Goal: Task Accomplishment & Management: Manage account settings

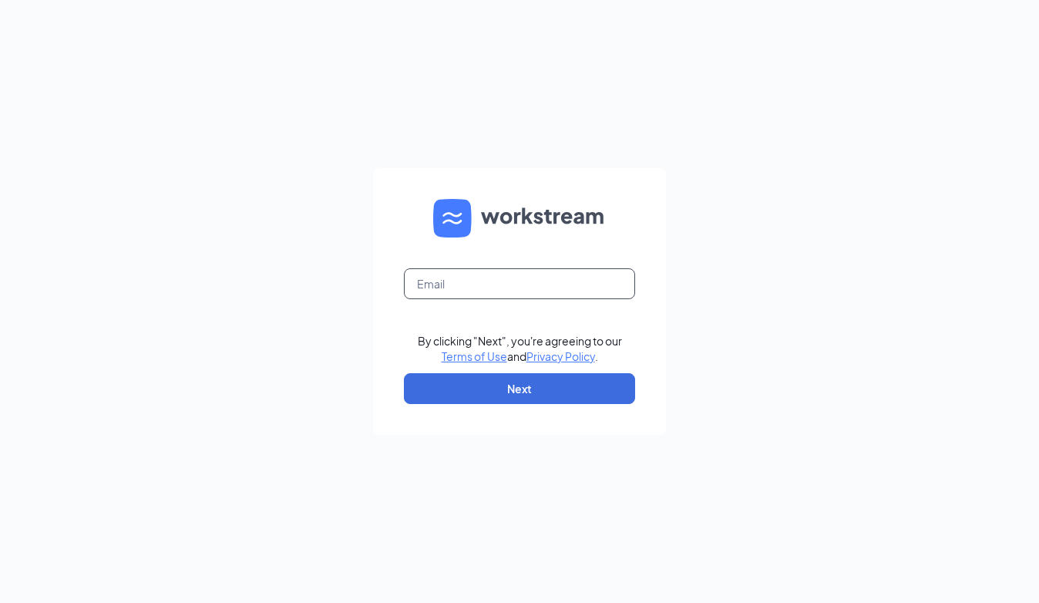
click at [521, 288] on input "text" at bounding box center [519, 283] width 231 height 31
type input "la1536@pjunited.com"
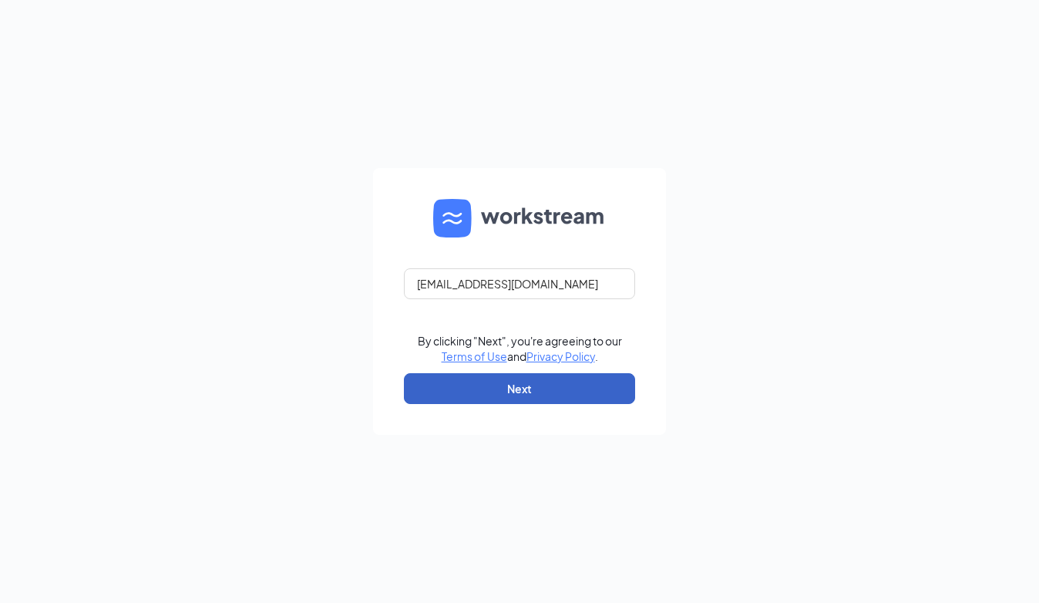
click at [509, 381] on button "Next" at bounding box center [519, 388] width 231 height 31
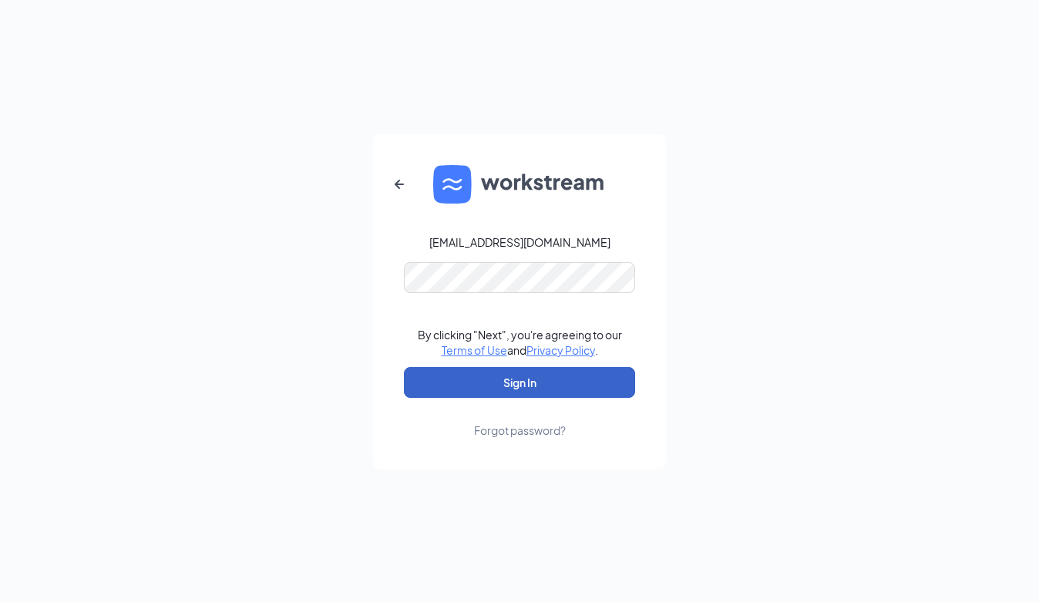
click at [506, 374] on button "Sign In" at bounding box center [519, 382] width 231 height 31
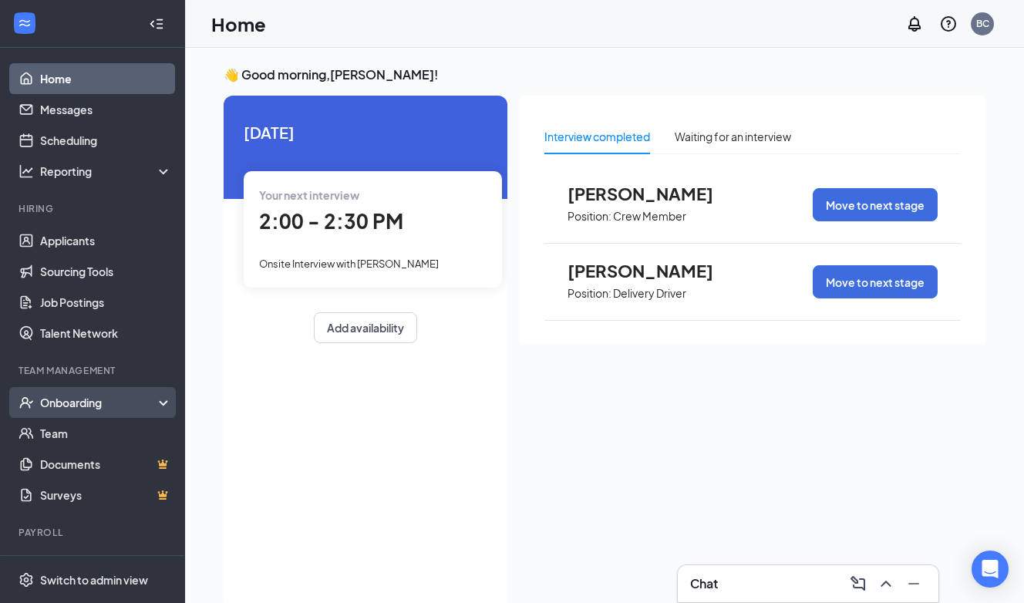
click at [56, 395] on div "Onboarding" at bounding box center [99, 402] width 119 height 15
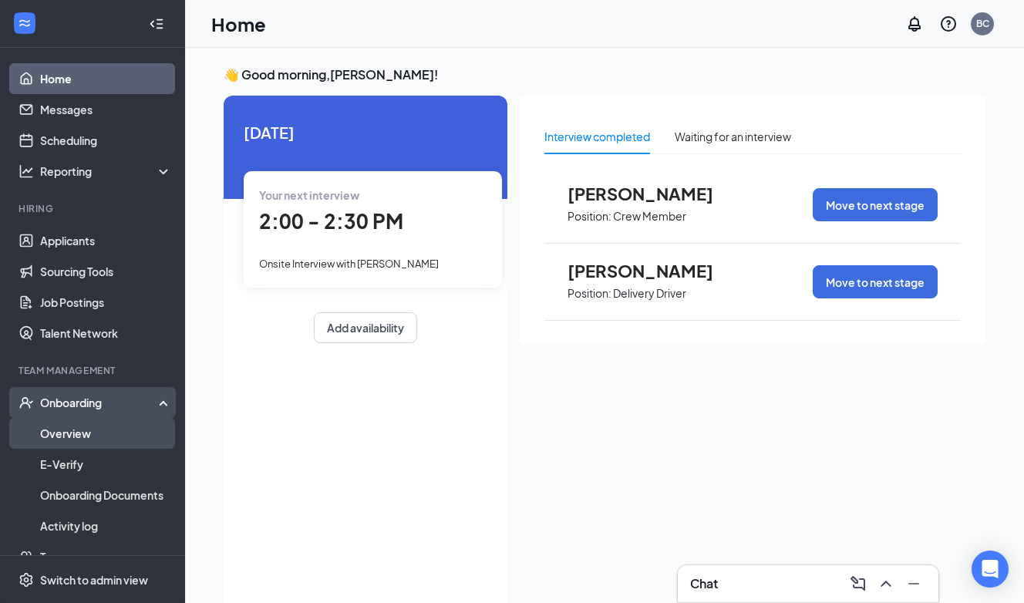
click at [63, 433] on link "Overview" at bounding box center [106, 433] width 132 height 31
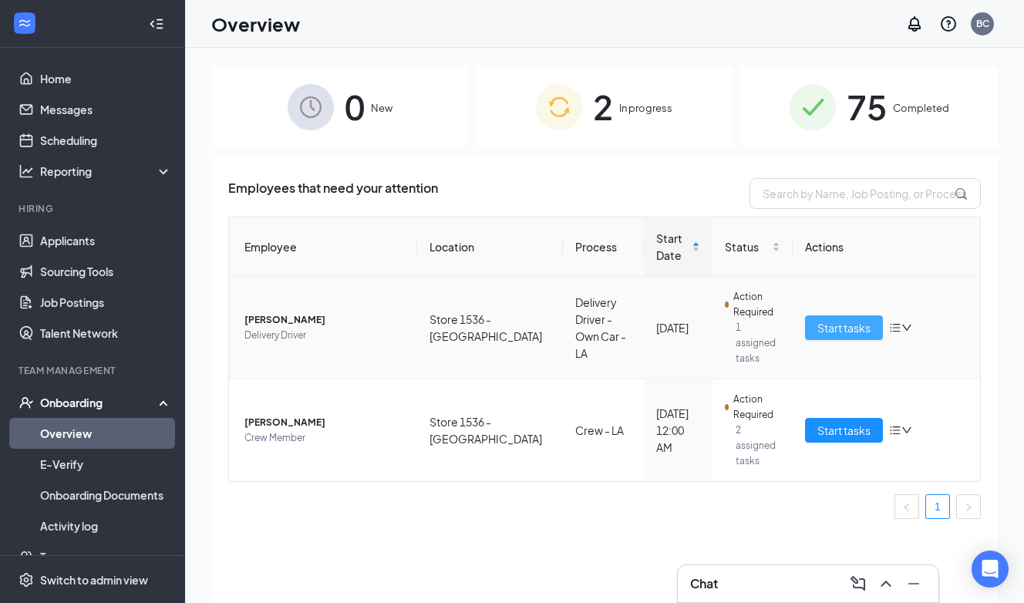
click at [829, 319] on span "Start tasks" at bounding box center [843, 327] width 53 height 17
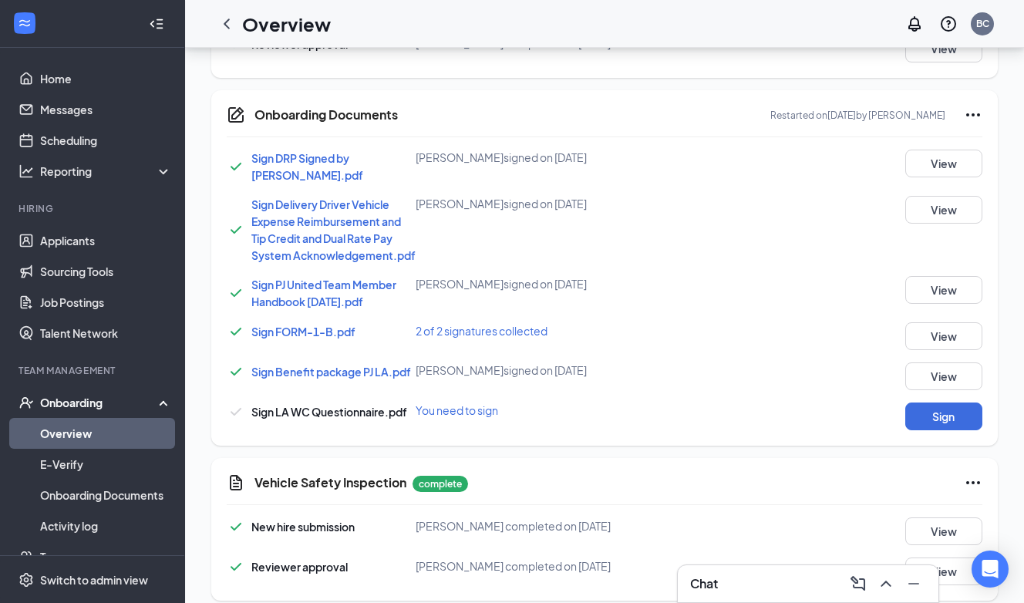
scroll to position [1644, 0]
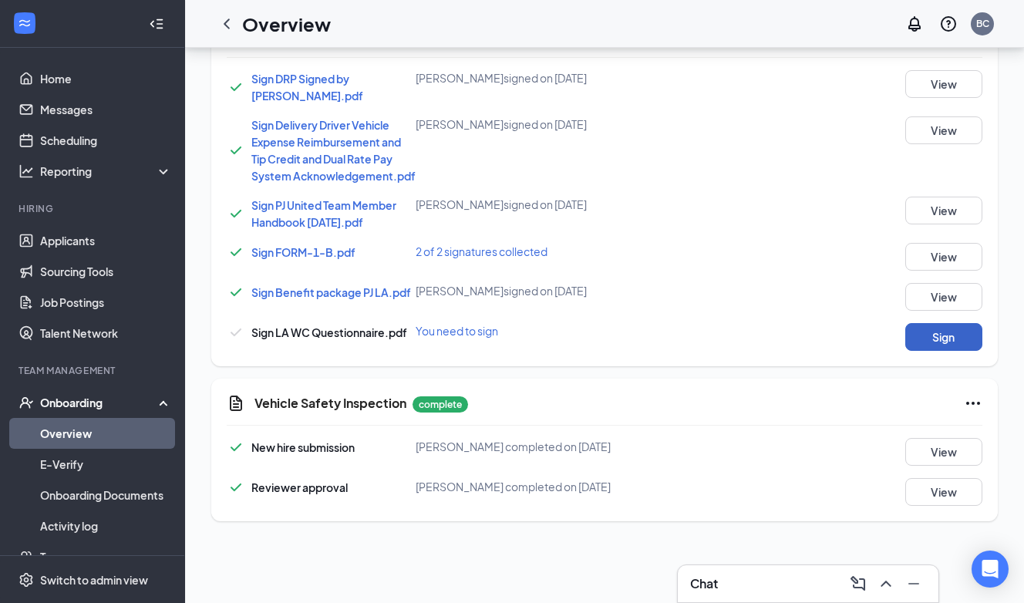
click at [923, 348] on button "Sign" at bounding box center [943, 337] width 77 height 28
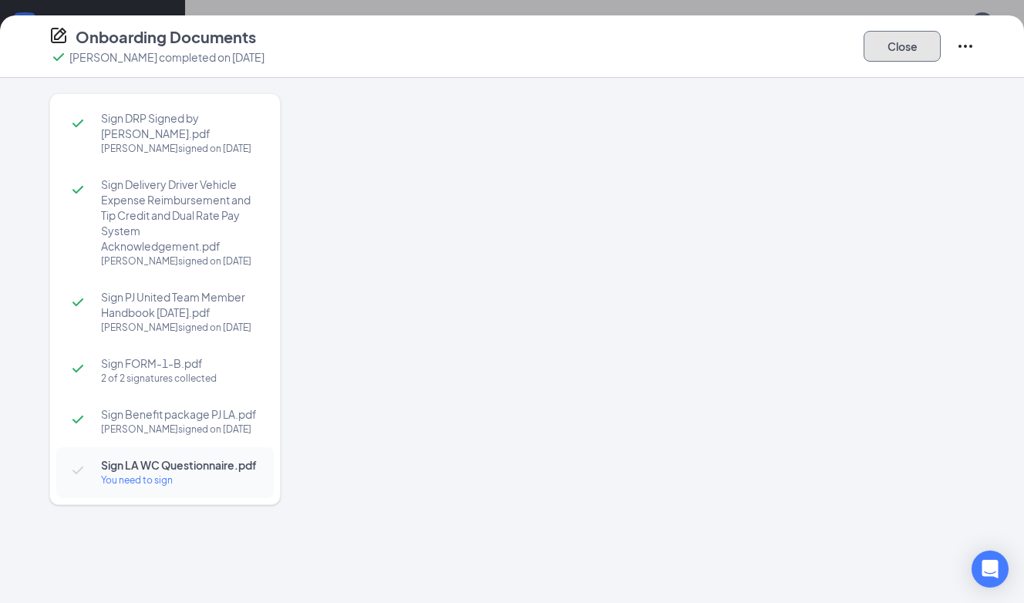
click at [879, 44] on div "Onboarding Documents [PERSON_NAME] completed on [DATE] Close Sign DRP Signed by…" at bounding box center [512, 301] width 1024 height 603
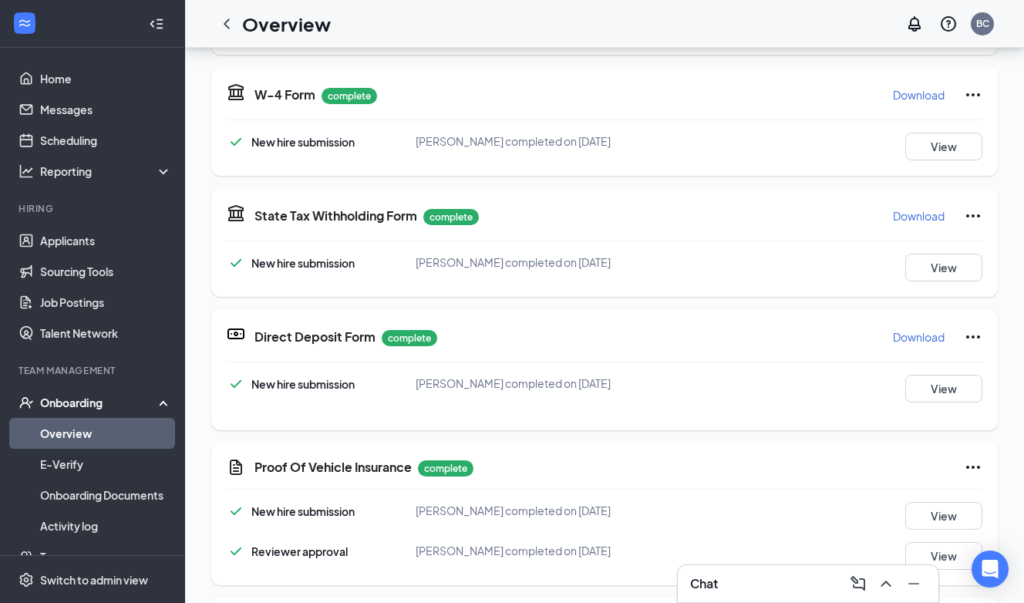
scroll to position [57, 0]
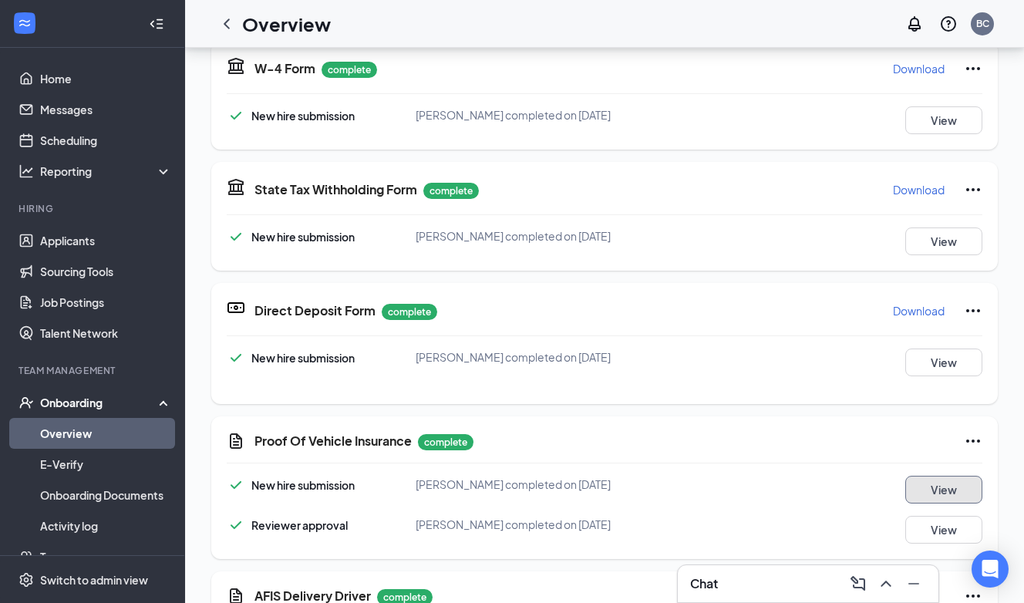
click at [929, 487] on button "View" at bounding box center [943, 490] width 77 height 28
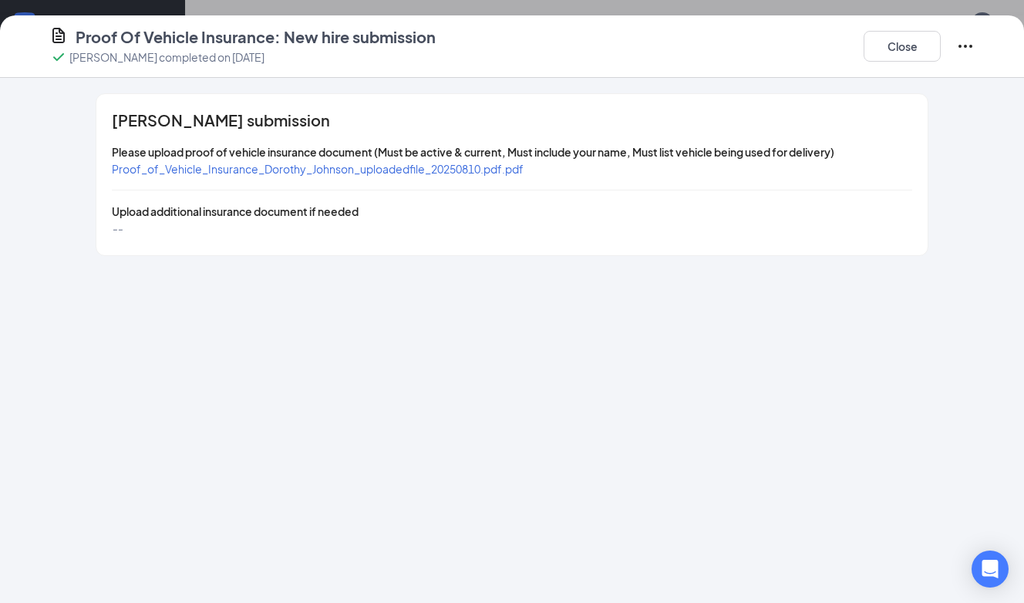
click at [288, 173] on span "Proof_of_Vehicle_Insurance_Dorothy_Johnson_uploadedfile_20250810.pdf.pdf" at bounding box center [318, 169] width 412 height 14
click at [900, 44] on button "Close" at bounding box center [901, 46] width 77 height 31
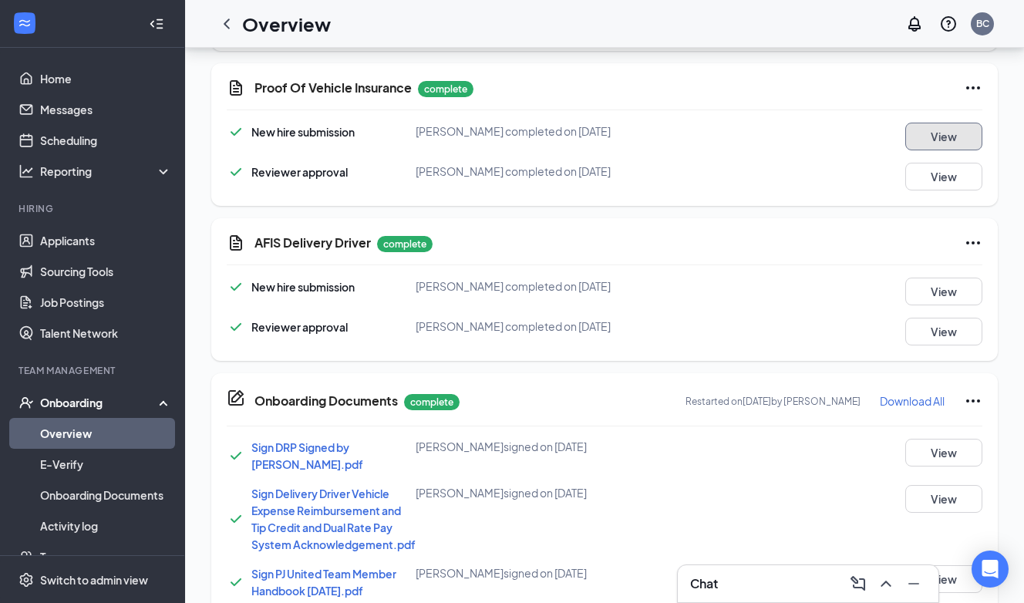
scroll to position [1342, 0]
click at [938, 291] on button "View" at bounding box center [943, 291] width 77 height 28
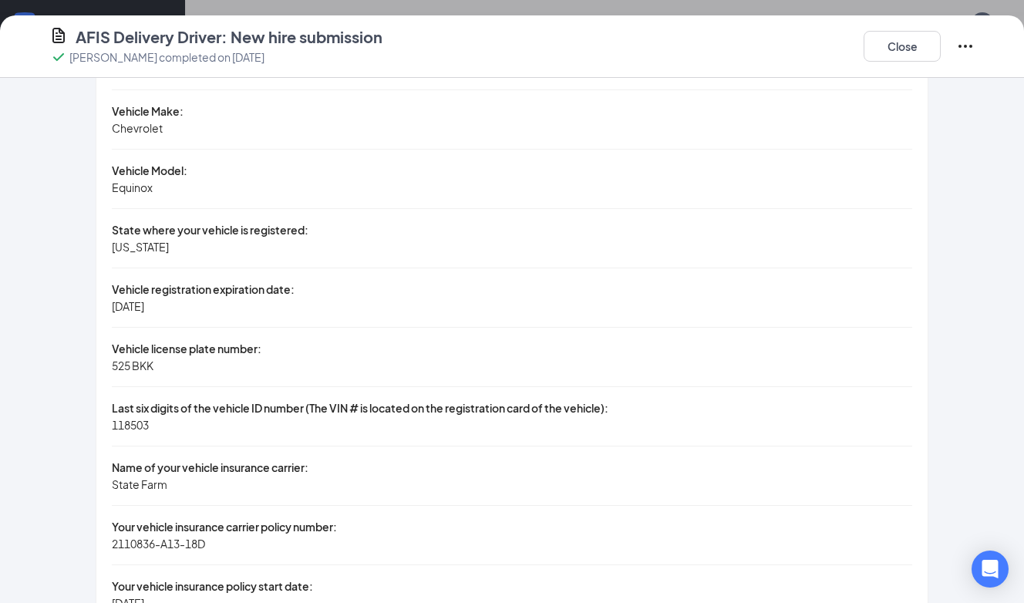
scroll to position [1336, 0]
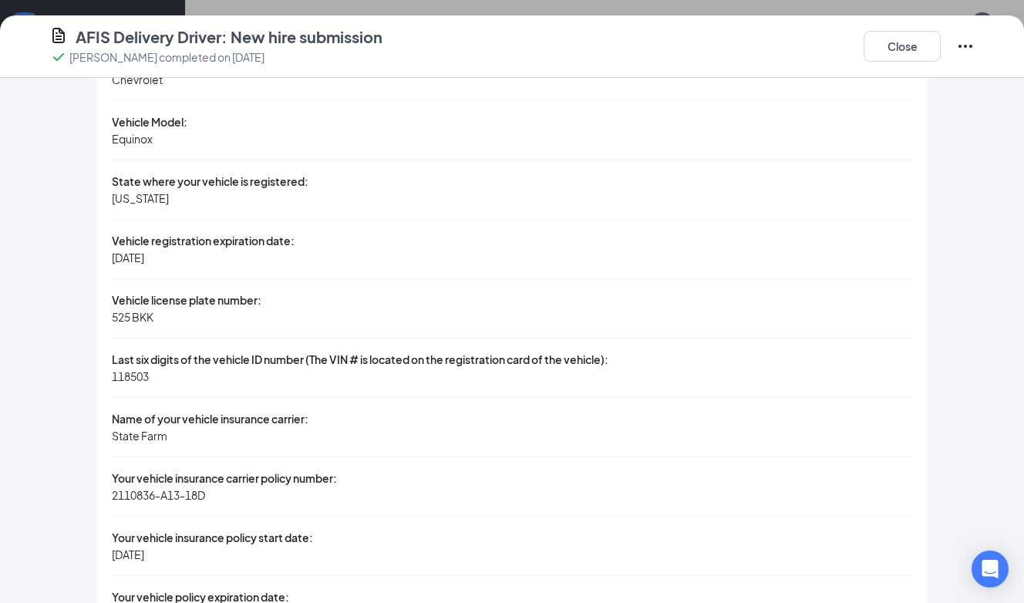
click at [965, 44] on icon "Ellipses" at bounding box center [965, 46] width 18 height 18
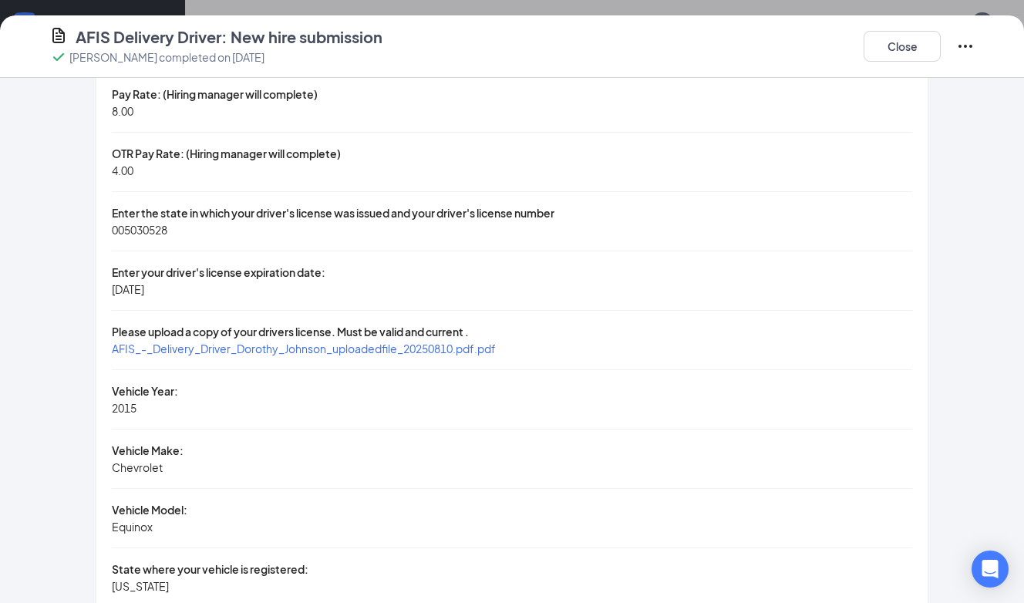
scroll to position [883, 0]
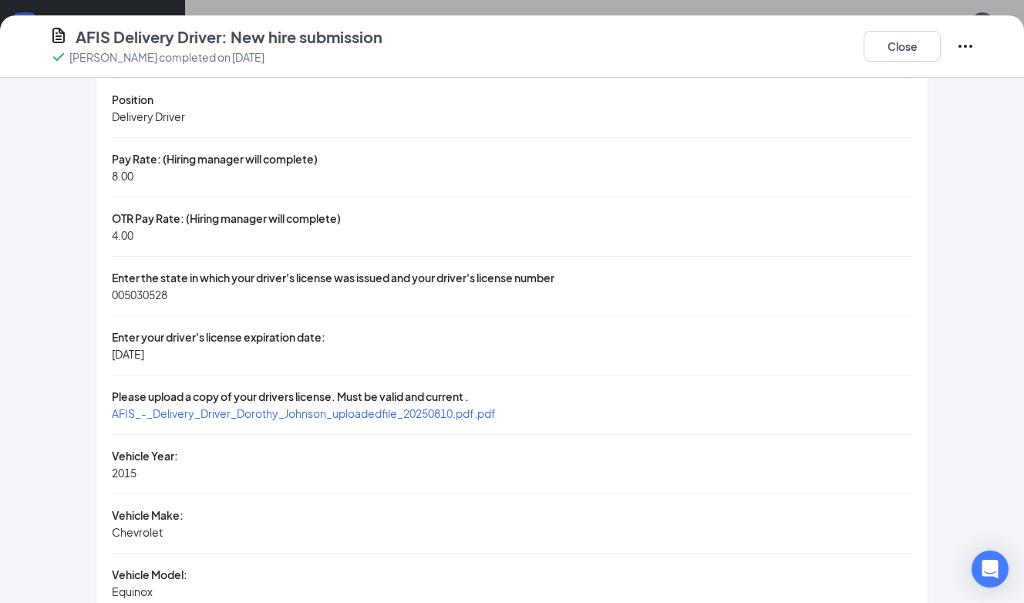
click at [962, 37] on icon "Ellipses" at bounding box center [965, 46] width 18 height 18
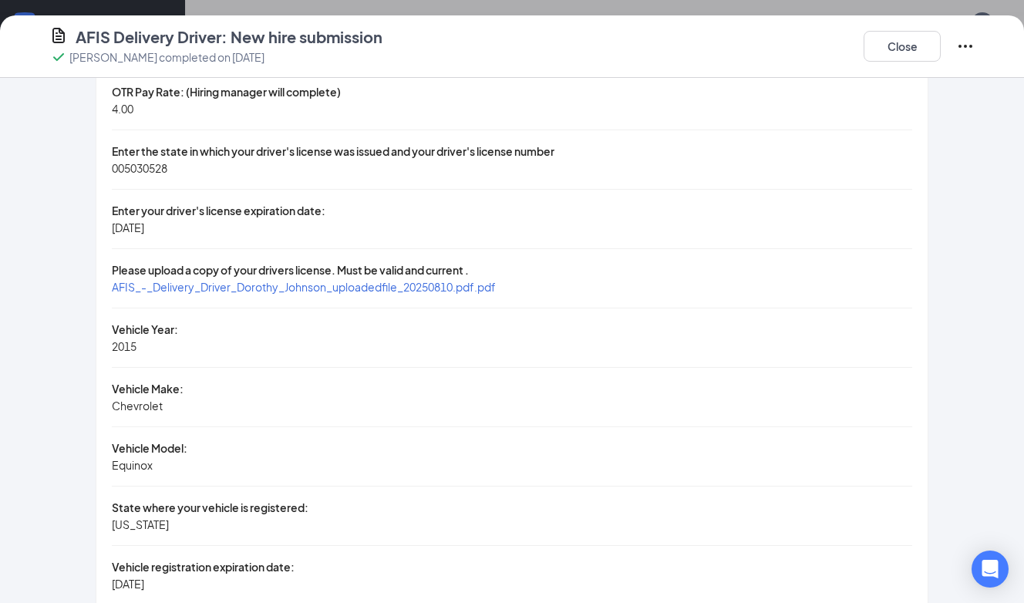
scroll to position [1028, 0]
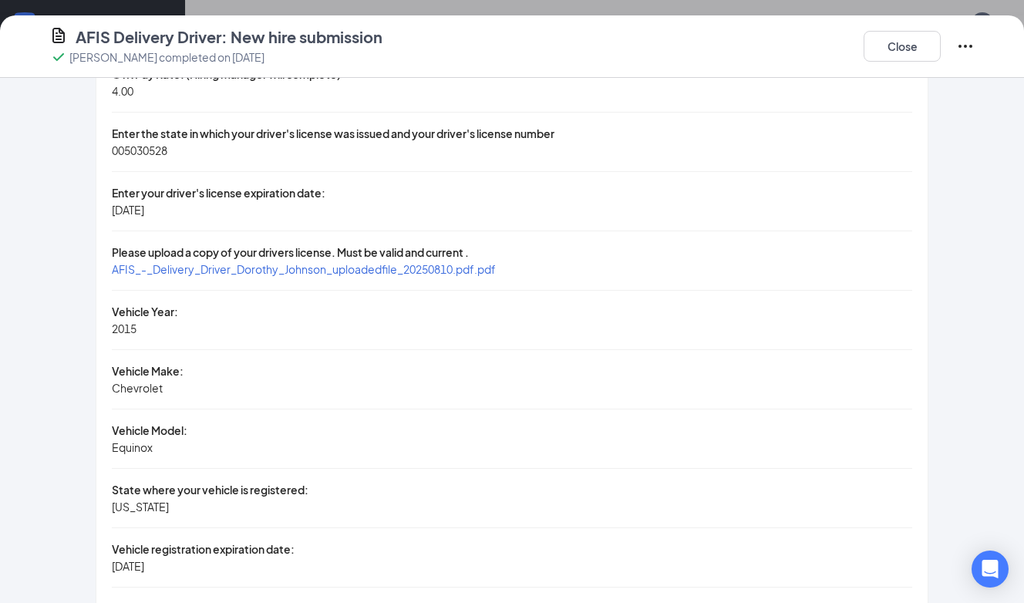
click at [176, 276] on span "AFIS_-_Delivery_Driver_Dorothy_Johnson_uploadedfile_20250810.pdf.pdf" at bounding box center [304, 269] width 384 height 14
click at [960, 47] on icon "Ellipses" at bounding box center [965, 46] width 18 height 18
click at [926, 90] on span "Restart" at bounding box center [934, 97] width 37 height 15
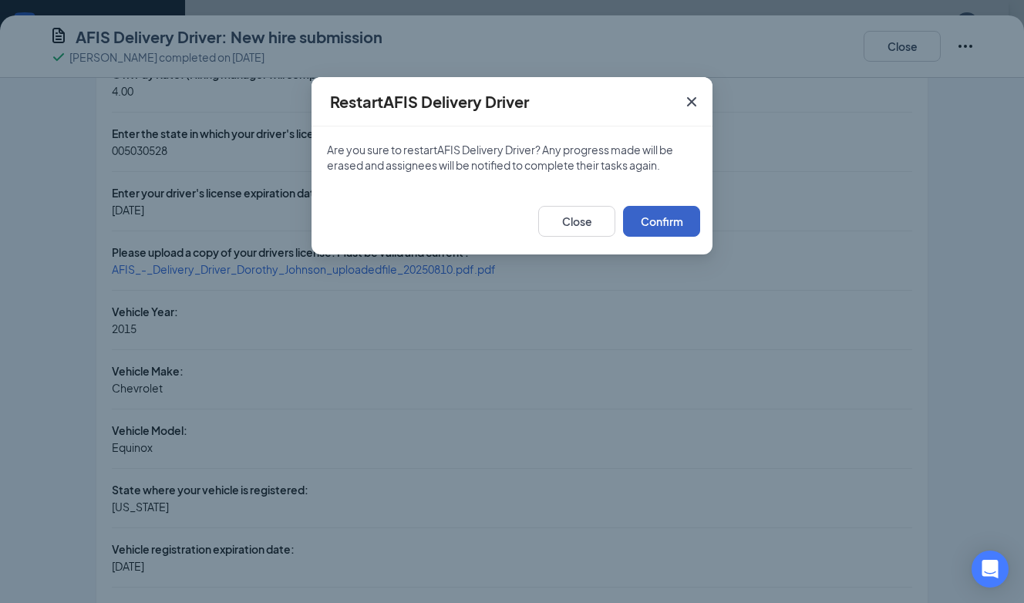
click at [677, 220] on button "Confirm" at bounding box center [661, 221] width 77 height 31
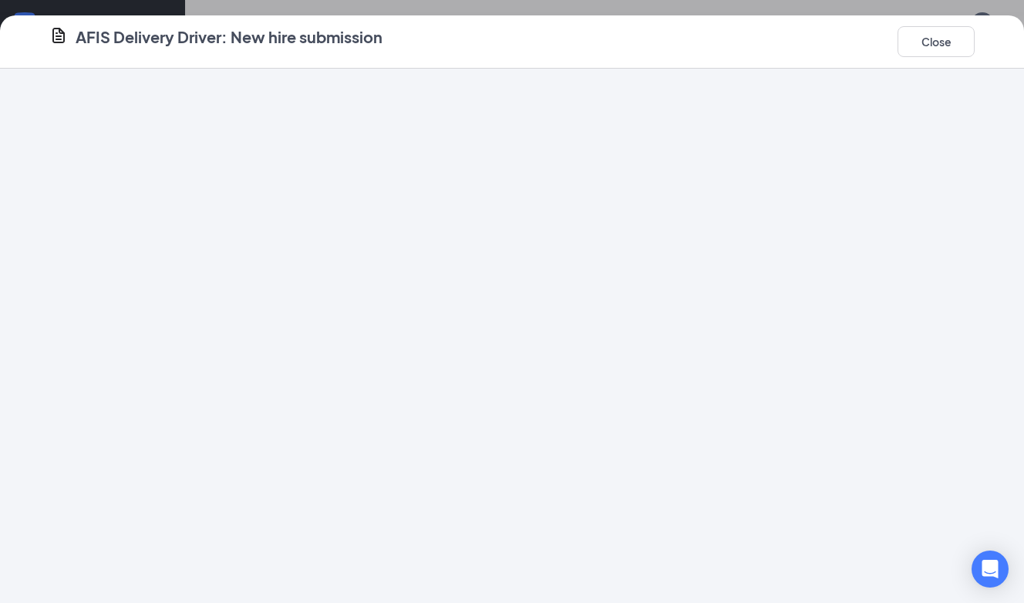
scroll to position [0, 0]
click at [913, 40] on button "Close" at bounding box center [935, 41] width 77 height 31
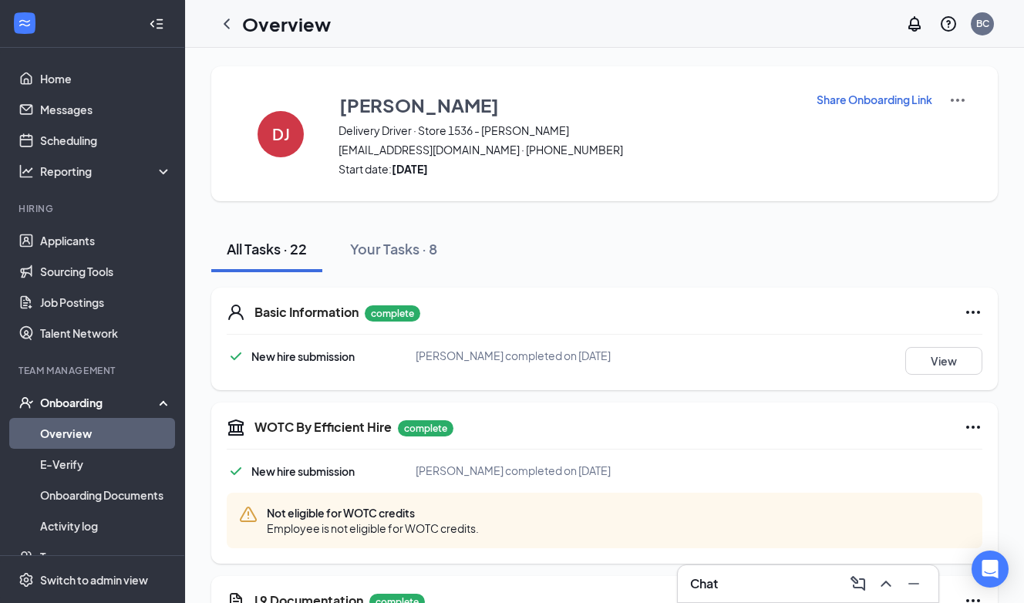
click at [823, 96] on p "Share Onboarding Link" at bounding box center [874, 99] width 116 height 15
type textarea "Hi [PERSON_NAME], This is a gentle reminder to complete your onboarding before …"
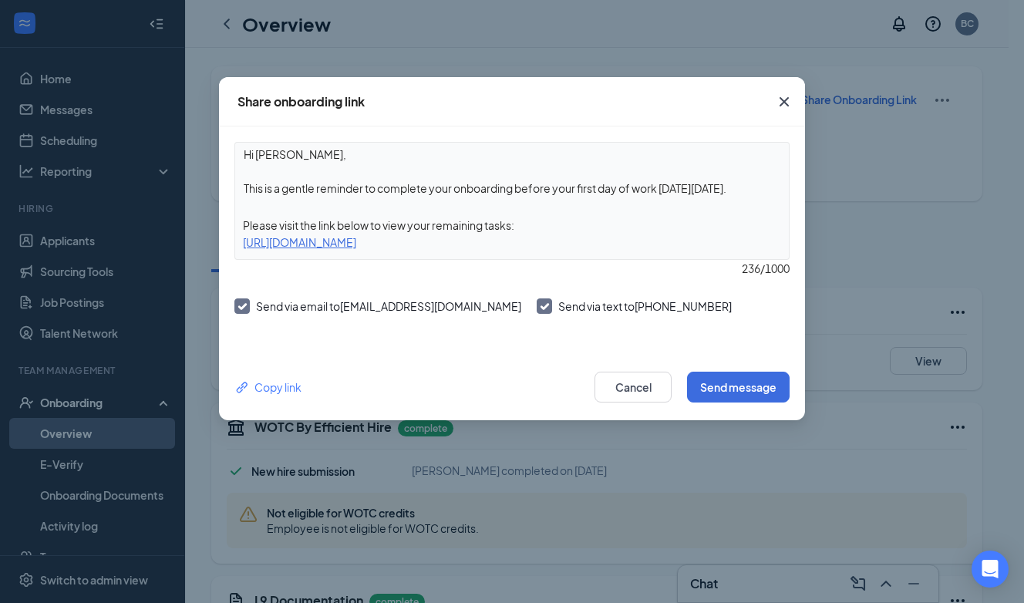
drag, startPoint x: 239, startPoint y: 244, endPoint x: 634, endPoint y: 237, distance: 394.7
click at [634, 237] on div "[URL][DOMAIN_NAME]" at bounding box center [511, 242] width 553 height 17
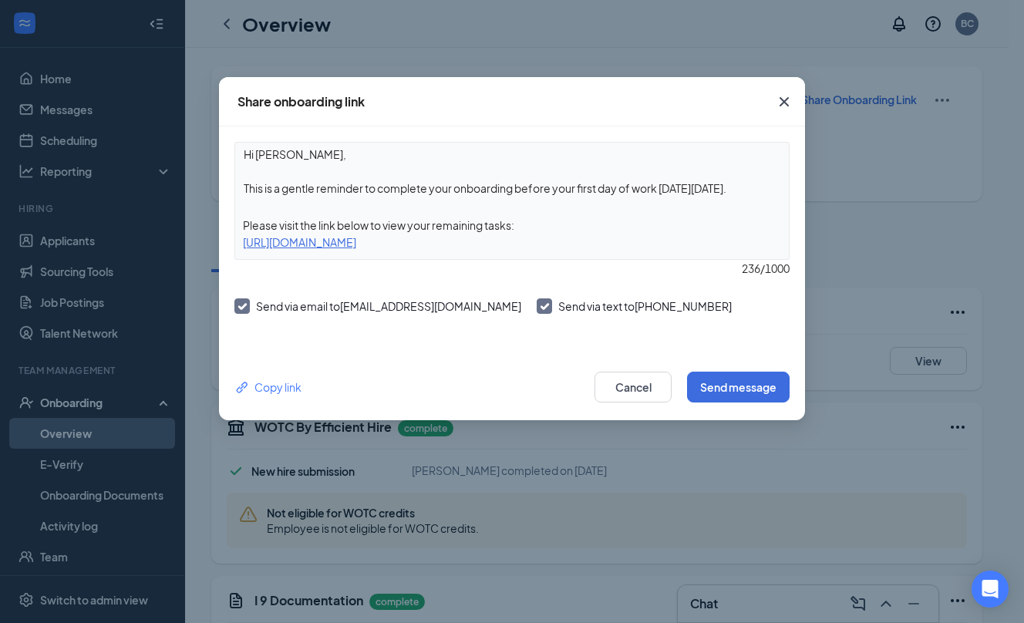
click at [785, 99] on icon "Cross" at bounding box center [783, 101] width 9 height 9
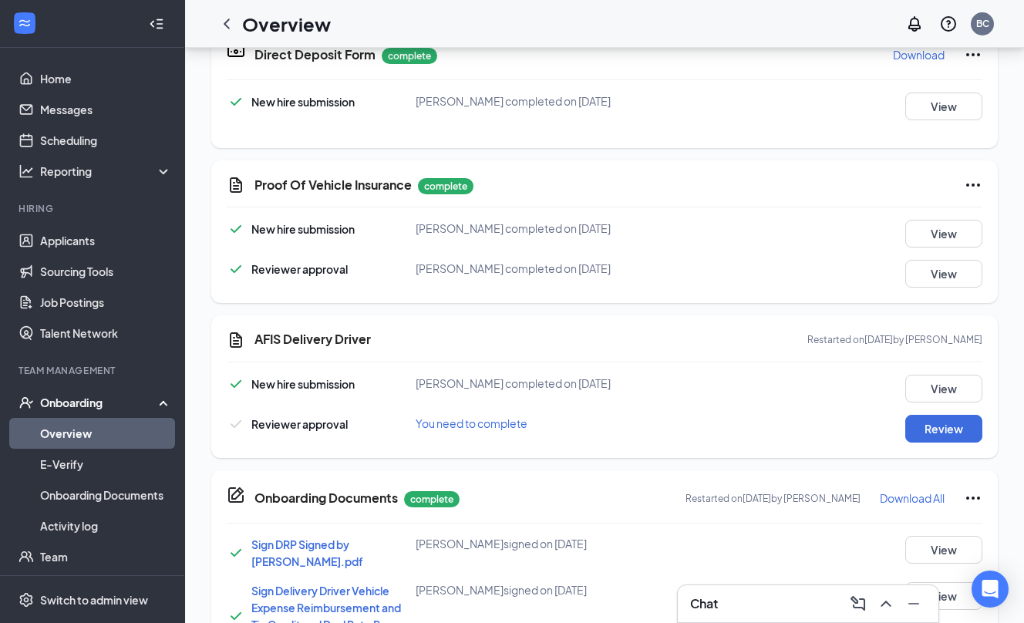
scroll to position [1233, 0]
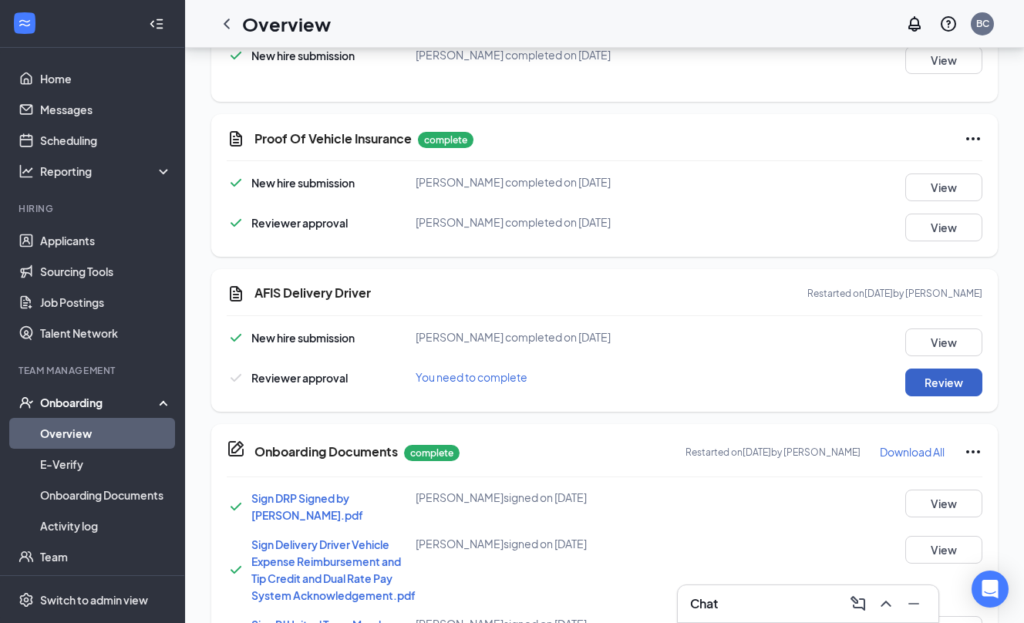
click at [950, 388] on button "Review" at bounding box center [943, 382] width 77 height 28
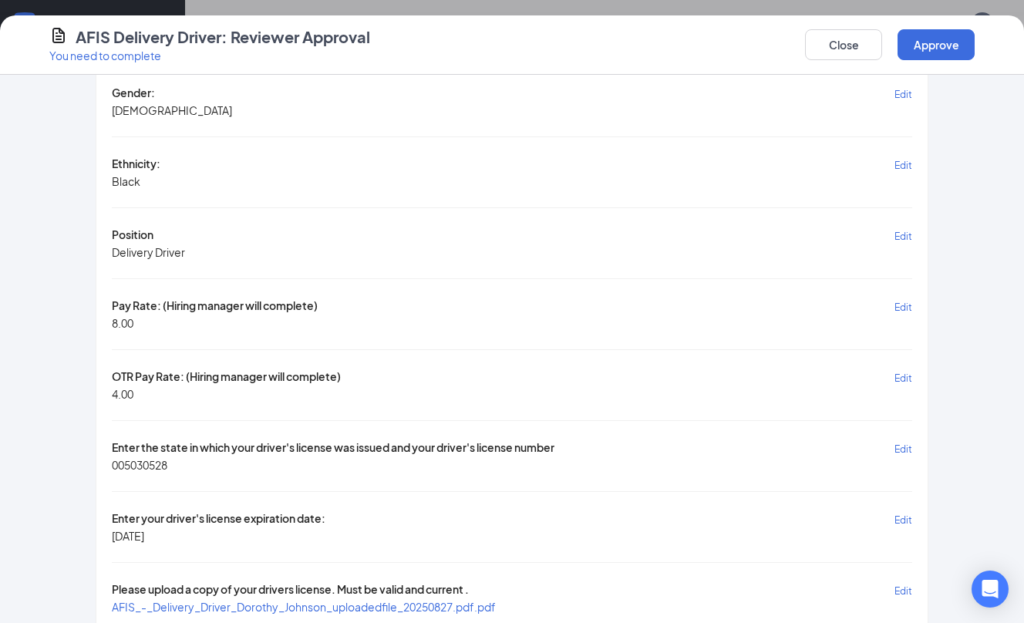
scroll to position [1028, 0]
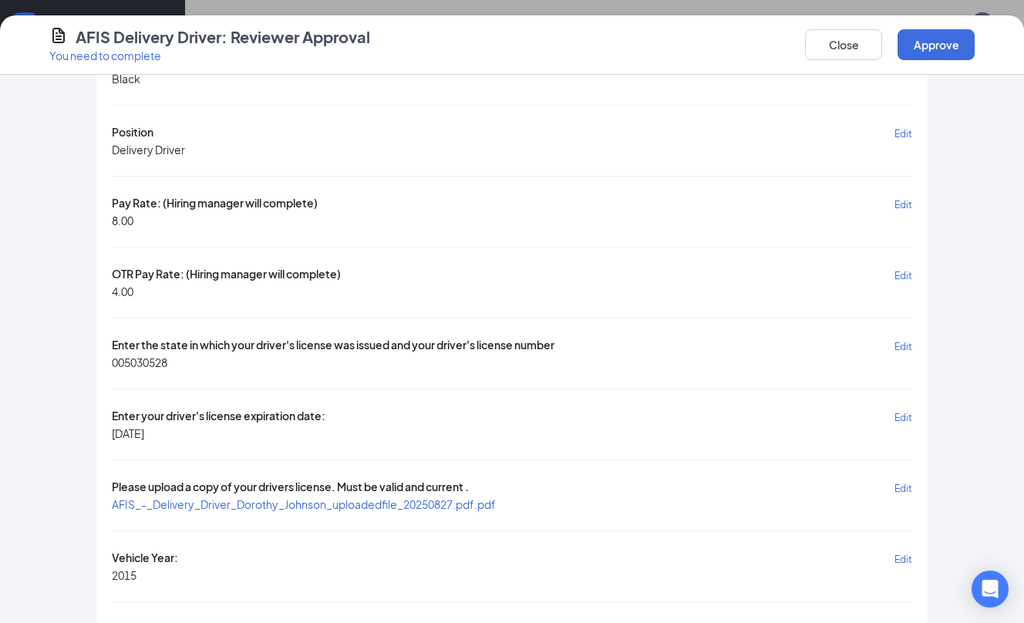
click at [264, 497] on span "AFIS_-_Delivery_Driver_Dorothy_Johnson_uploadedfile_20250827.pdf.pdf" at bounding box center [304, 504] width 384 height 14
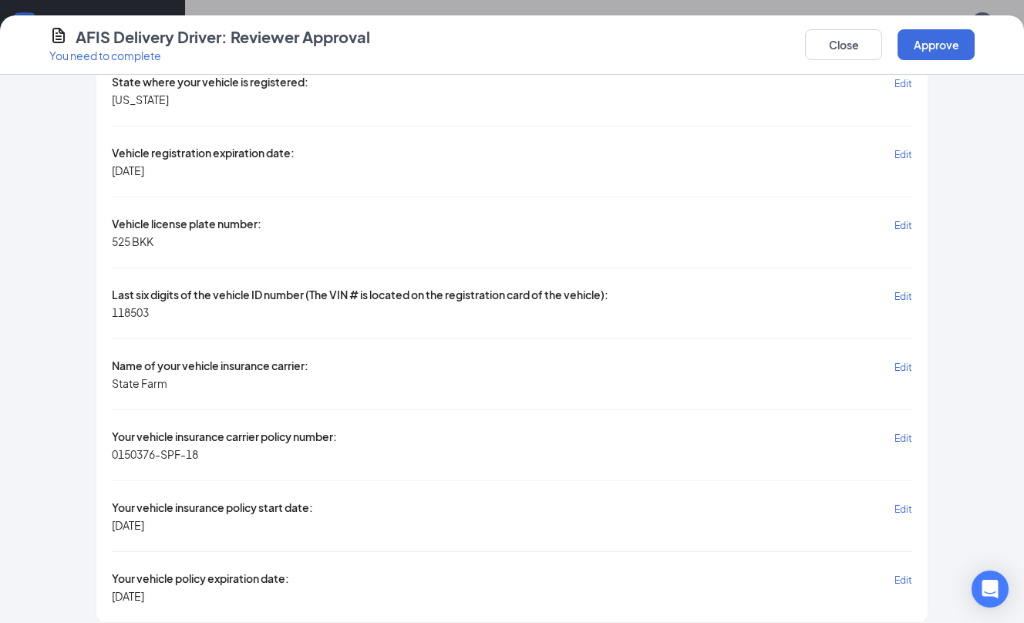
scroll to position [1336, 0]
click at [933, 40] on button "Approve" at bounding box center [935, 44] width 77 height 31
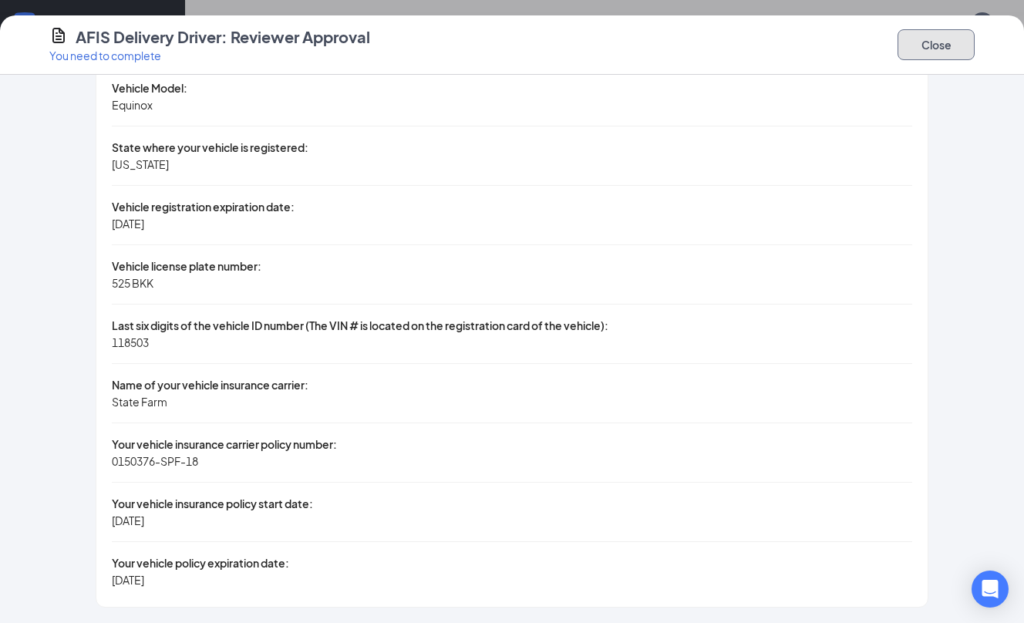
drag, startPoint x: 933, startPoint y: 47, endPoint x: 720, endPoint y: 126, distance: 227.1
click at [931, 47] on button "Close" at bounding box center [935, 44] width 77 height 31
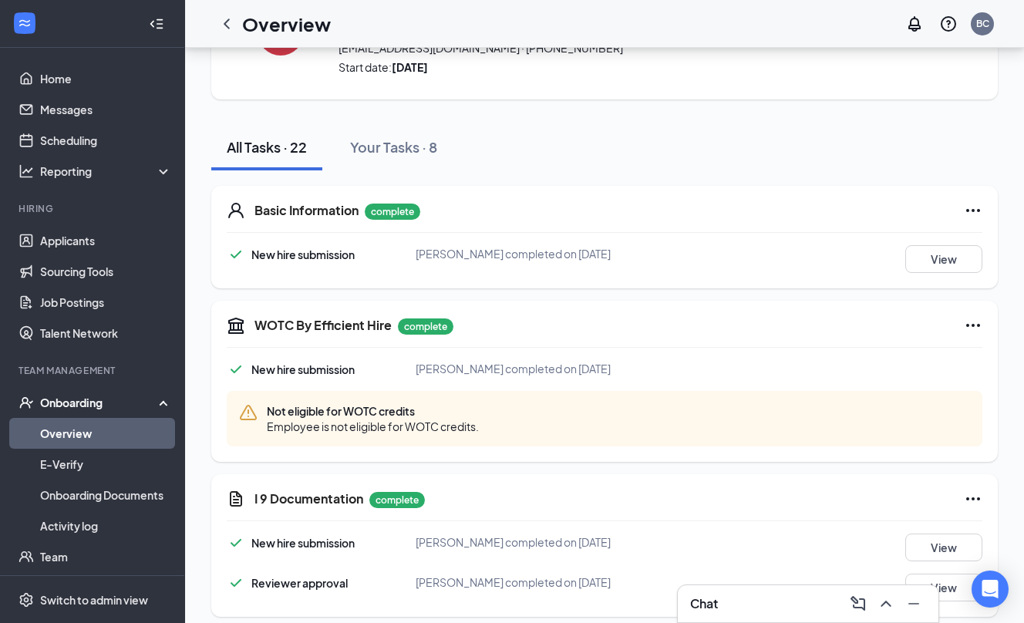
scroll to position [0, 0]
